Goal: Task Accomplishment & Management: Use online tool/utility

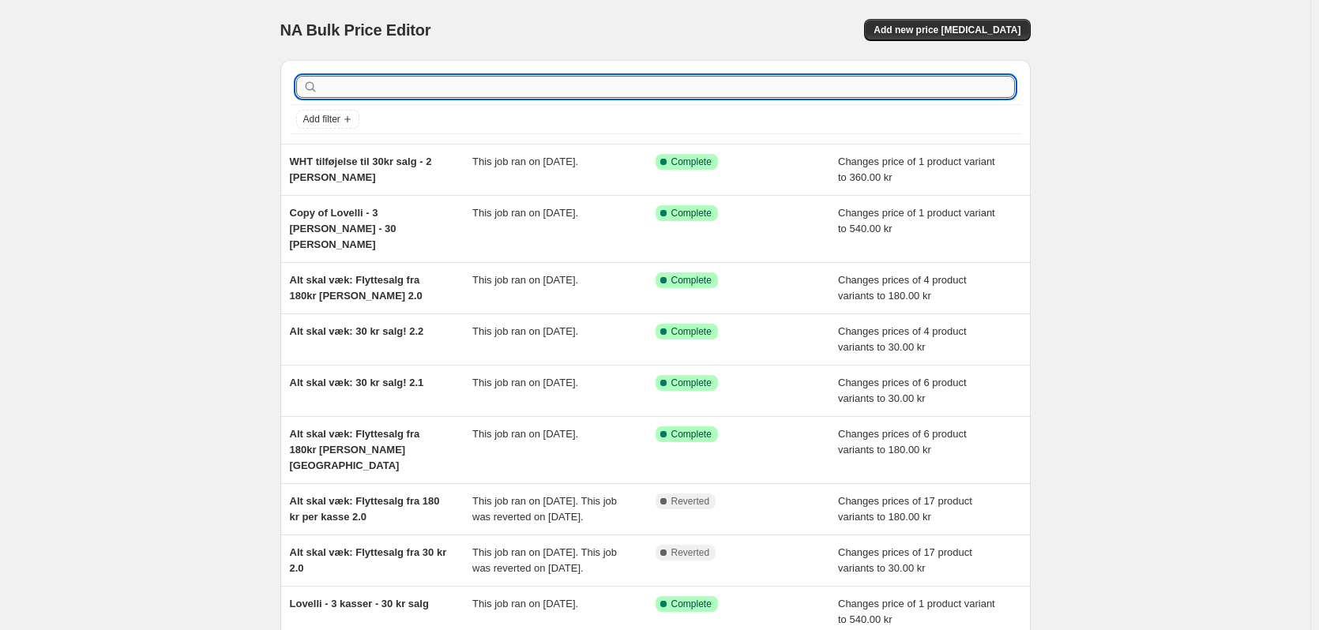
click at [439, 96] on input "text" at bounding box center [667, 87] width 693 height 22
type input "12030"
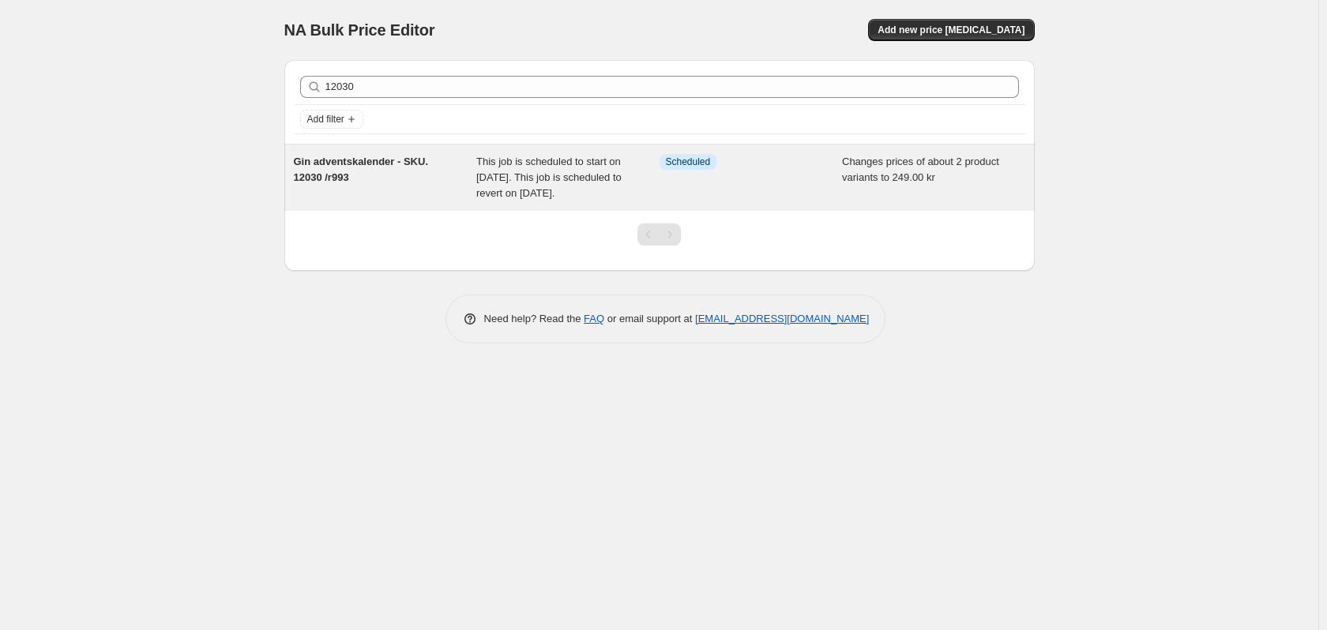
click at [366, 165] on span "Gin adventskalender - SKU. 12030 /r993" at bounding box center [361, 170] width 135 height 28
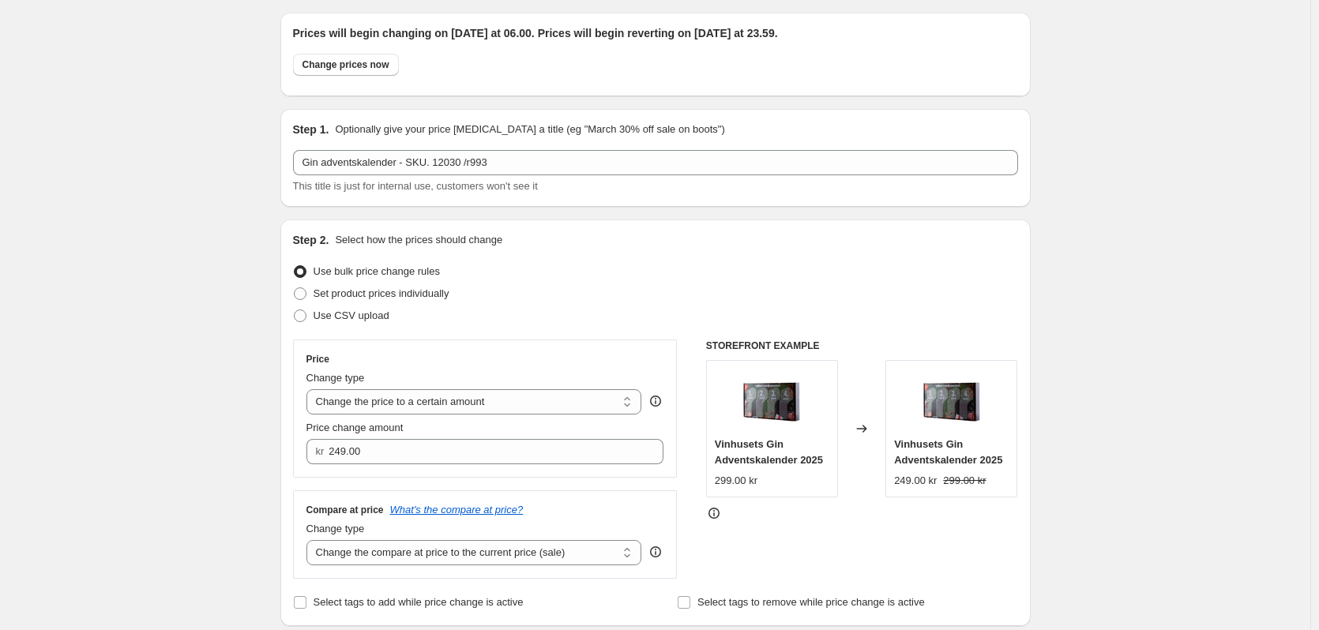
scroll to position [79, 0]
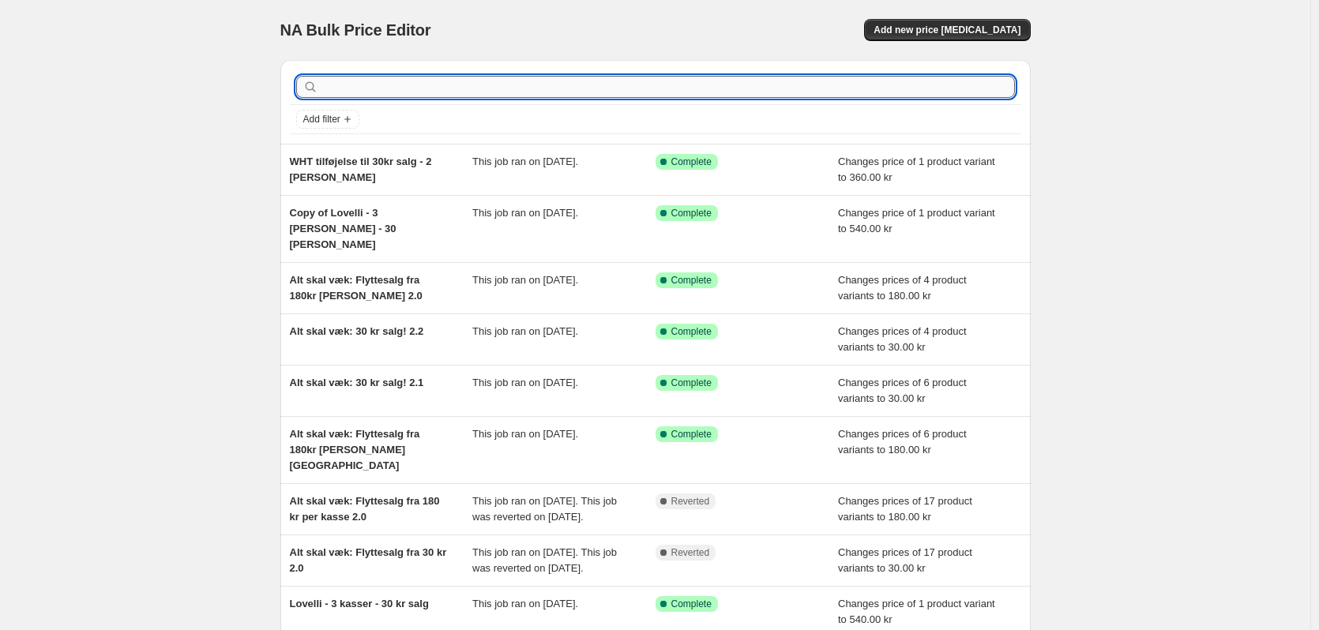
click at [899, 85] on input "text" at bounding box center [667, 87] width 693 height 22
type input "vh0026"
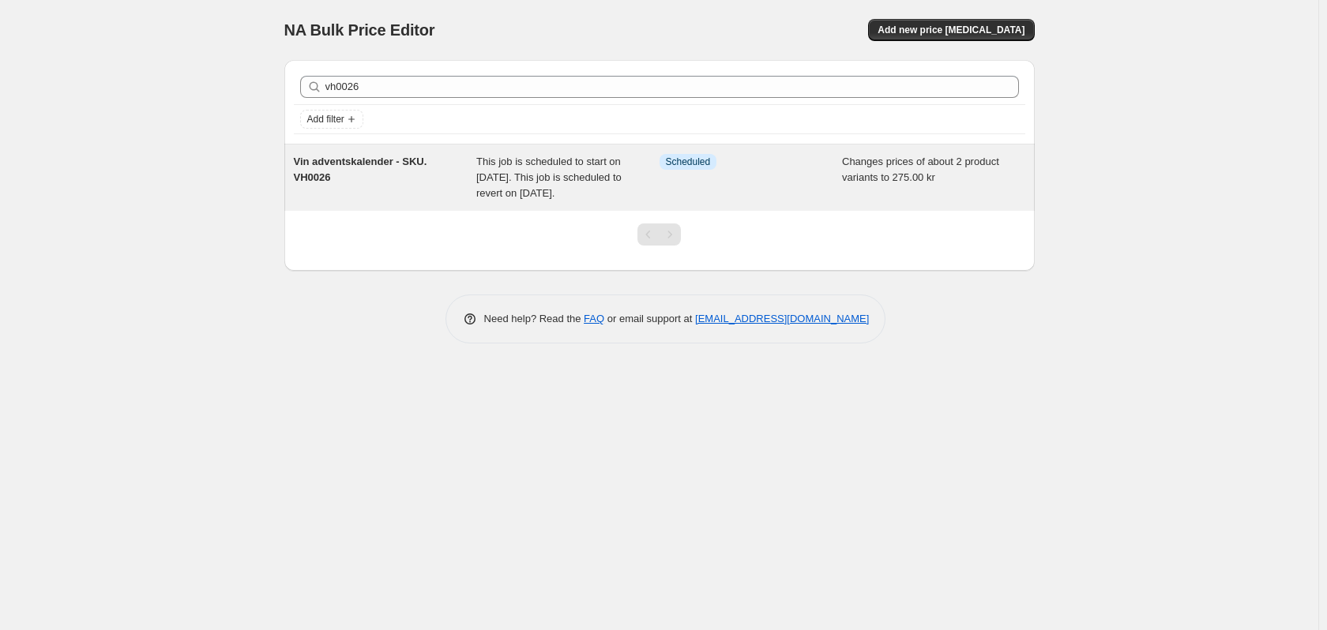
click at [365, 166] on span "Vin adventskalender - SKU. VH0026" at bounding box center [360, 170] width 133 height 28
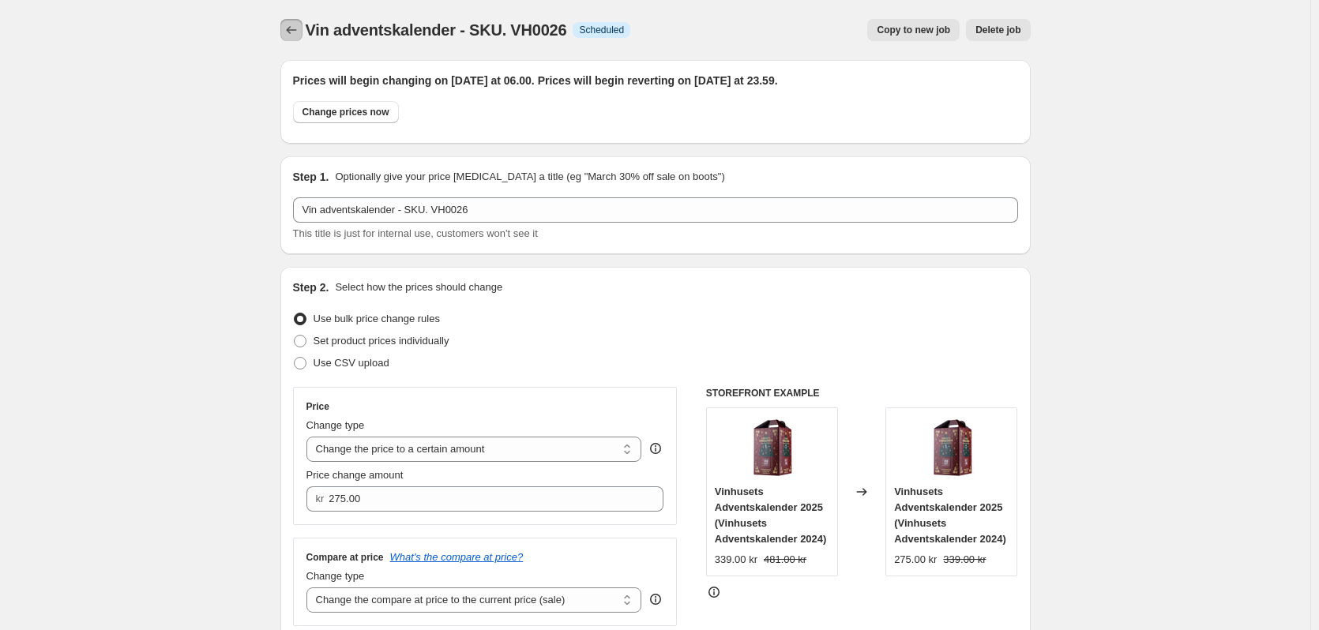
click at [292, 38] on button "Price change jobs" at bounding box center [291, 30] width 22 height 22
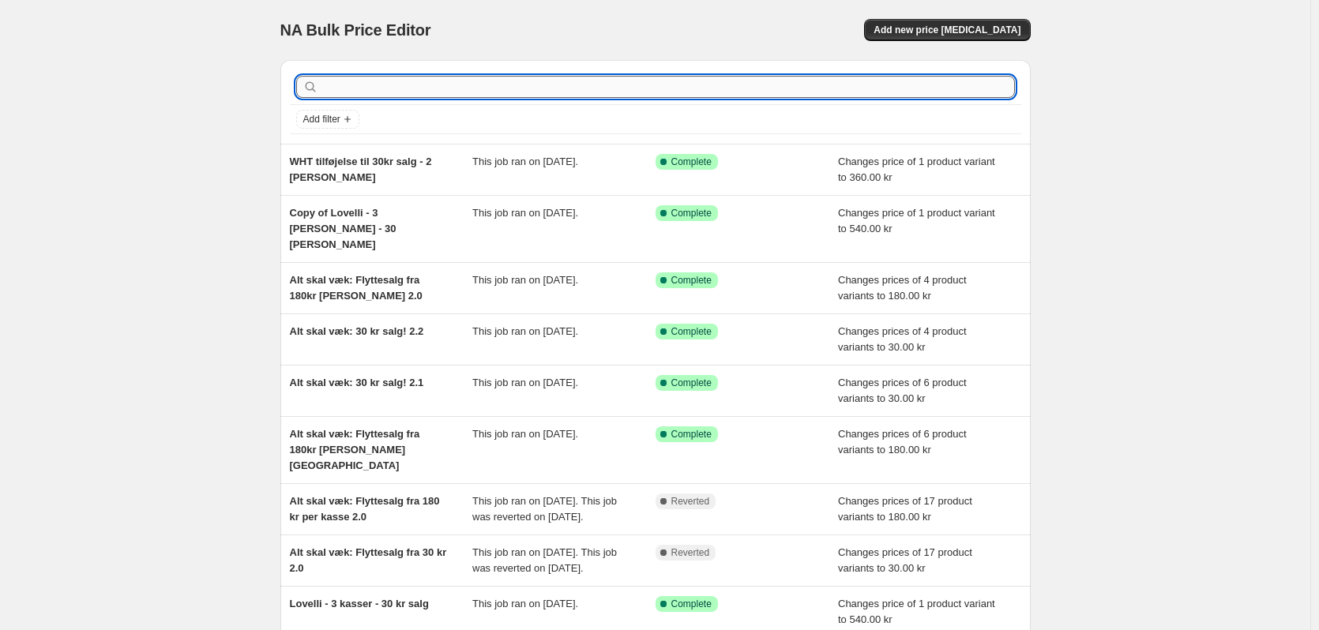
click at [408, 85] on input "text" at bounding box center [667, 87] width 693 height 22
type input "vh00"
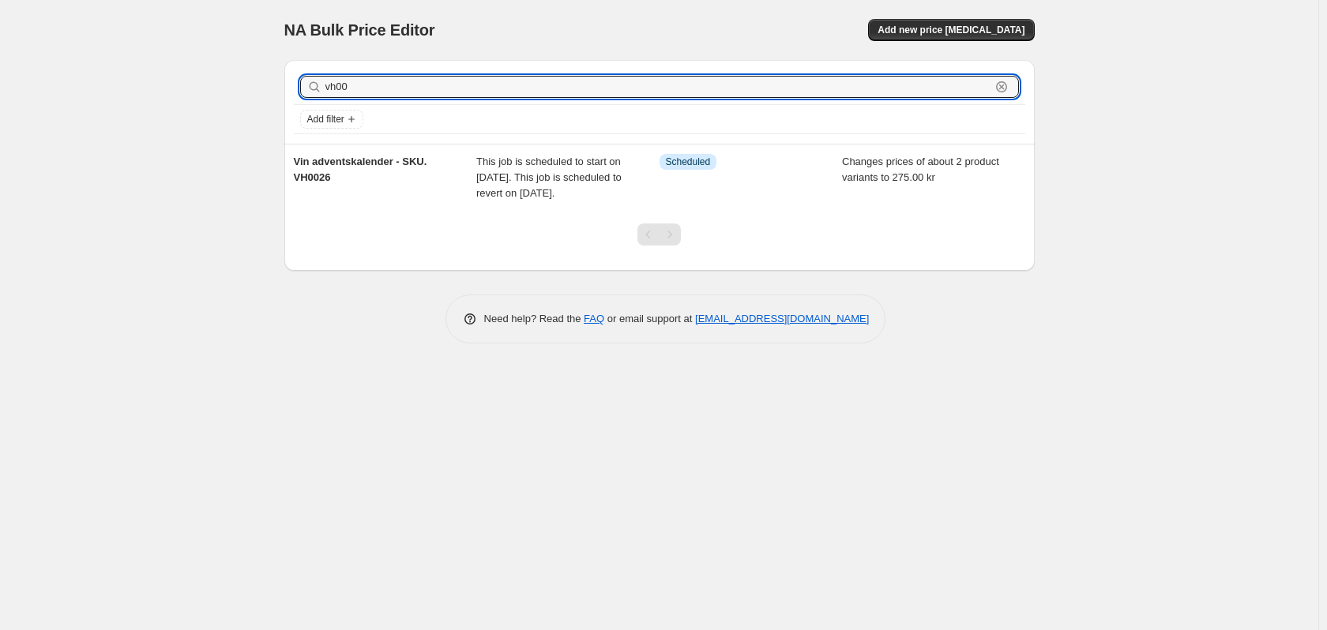
click at [408, 85] on input "vh00" at bounding box center [657, 87] width 665 height 22
type input "vh00261"
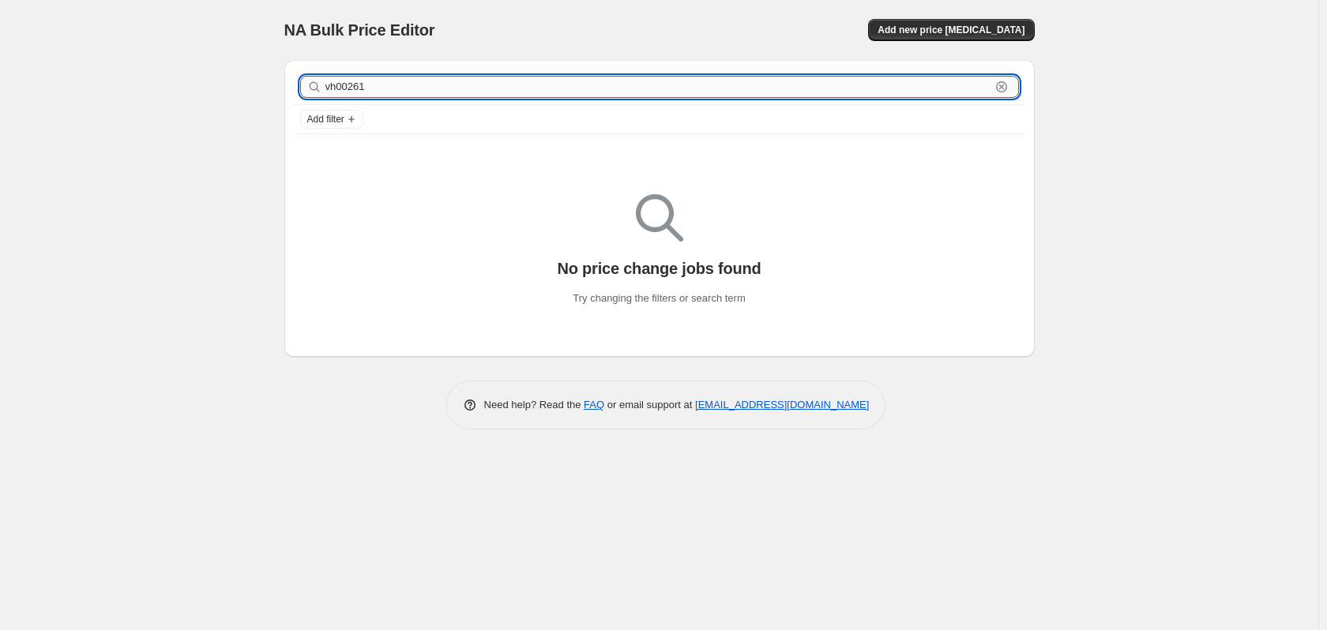
click at [387, 86] on input "vh00261" at bounding box center [657, 87] width 665 height 22
click at [372, 88] on input "vh00261" at bounding box center [657, 87] width 665 height 22
type input "vh0026"
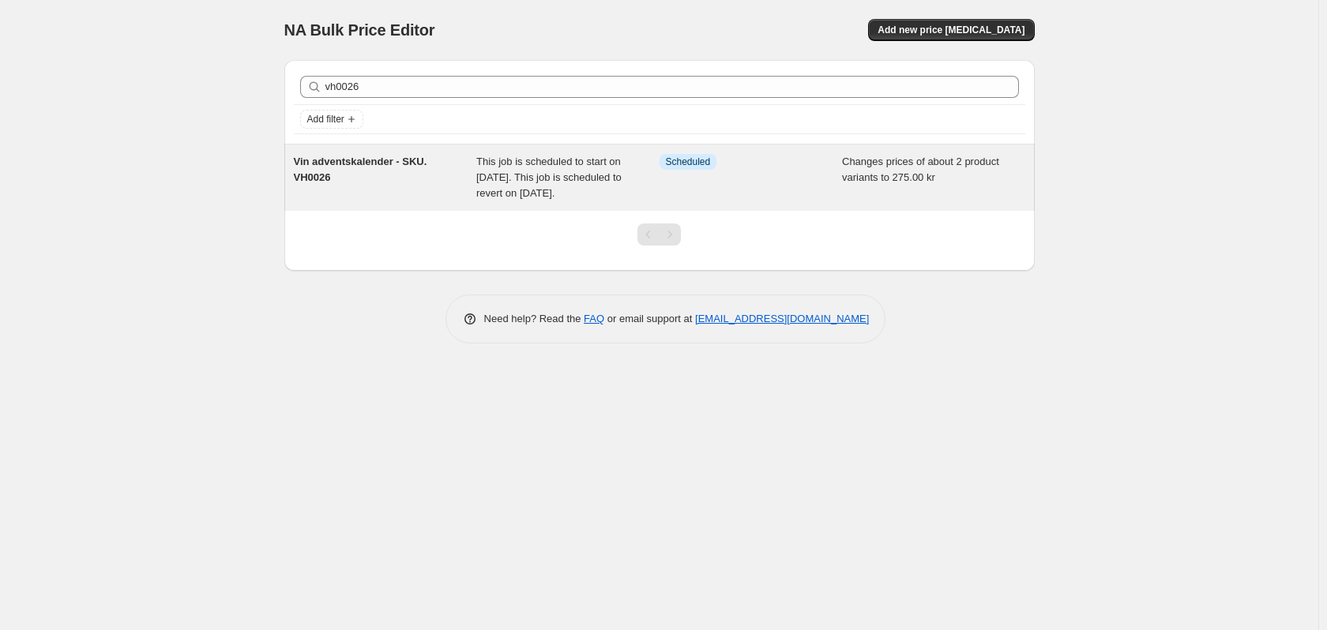
click at [333, 165] on span "Vin adventskalender - SKU. VH0026" at bounding box center [360, 170] width 133 height 28
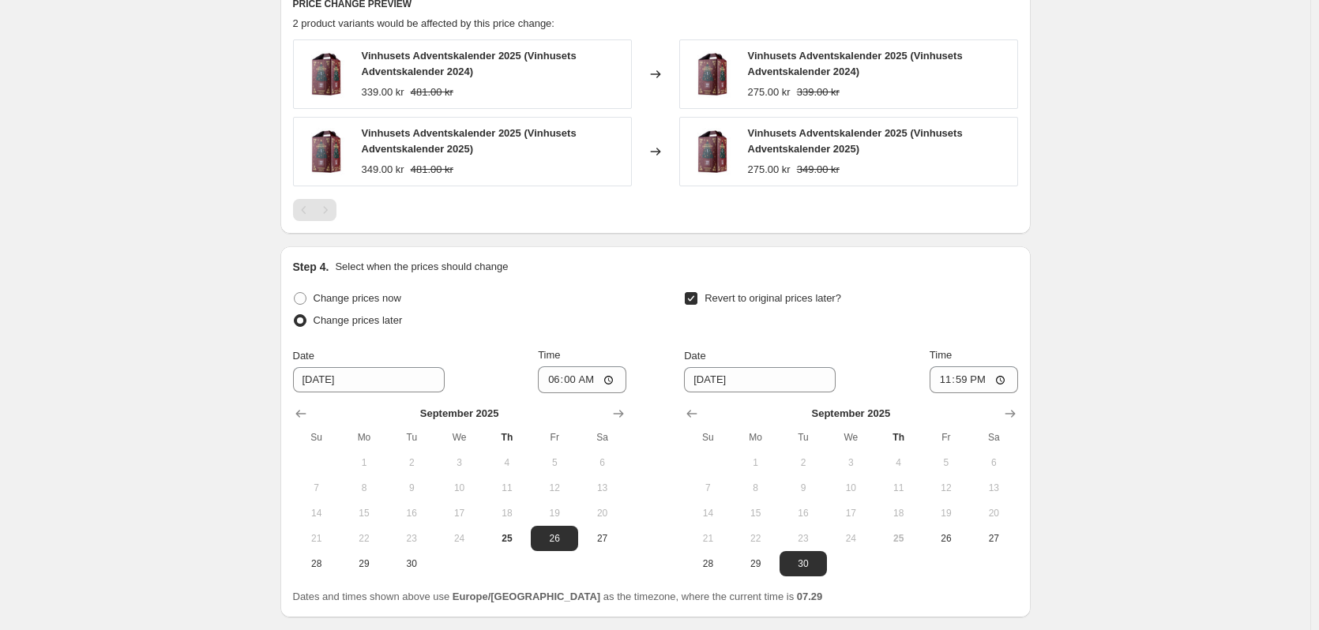
scroll to position [692, 0]
